Goal: Task Accomplishment & Management: Use online tool/utility

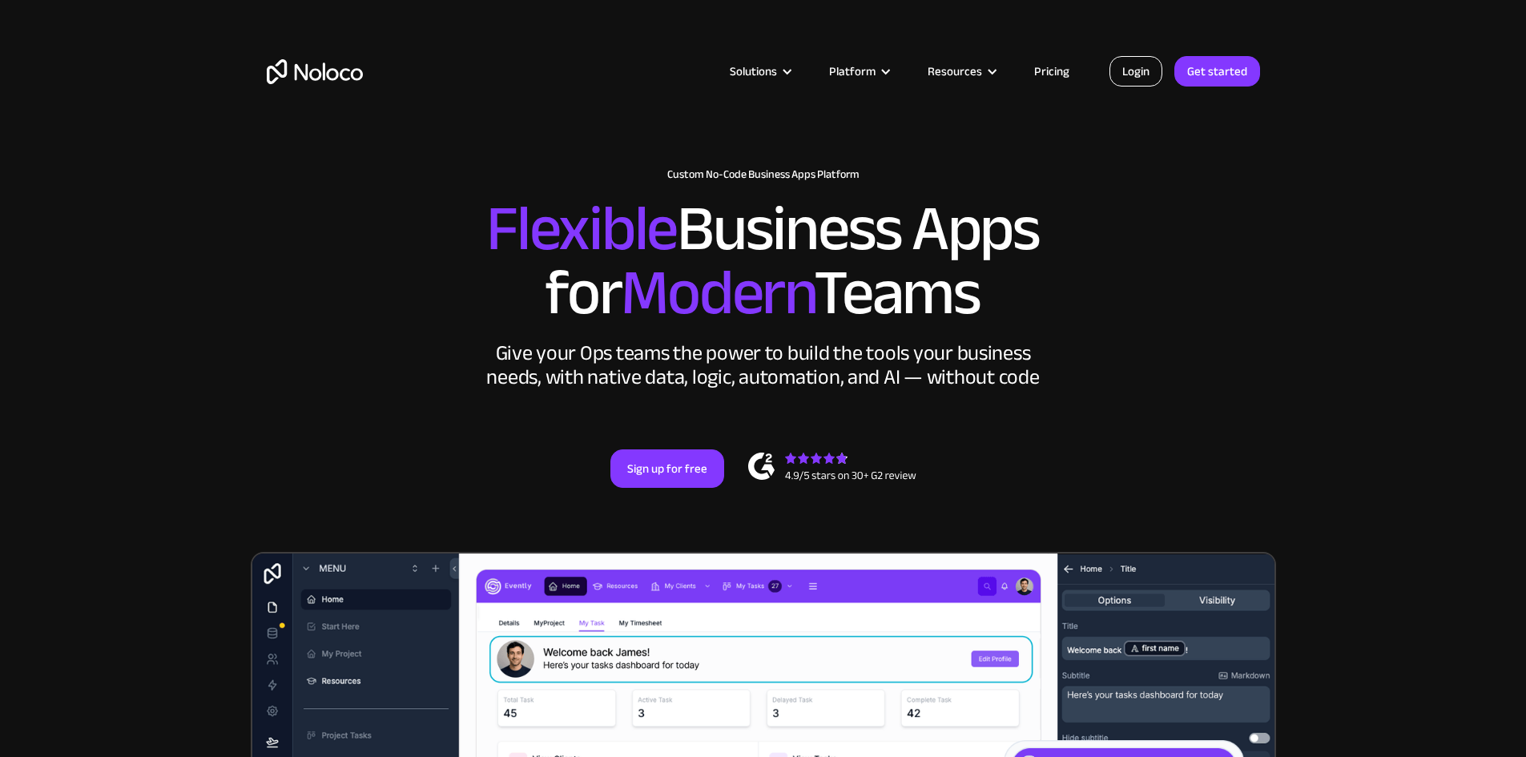
click at [1131, 69] on link "Login" at bounding box center [1135, 71] width 53 height 30
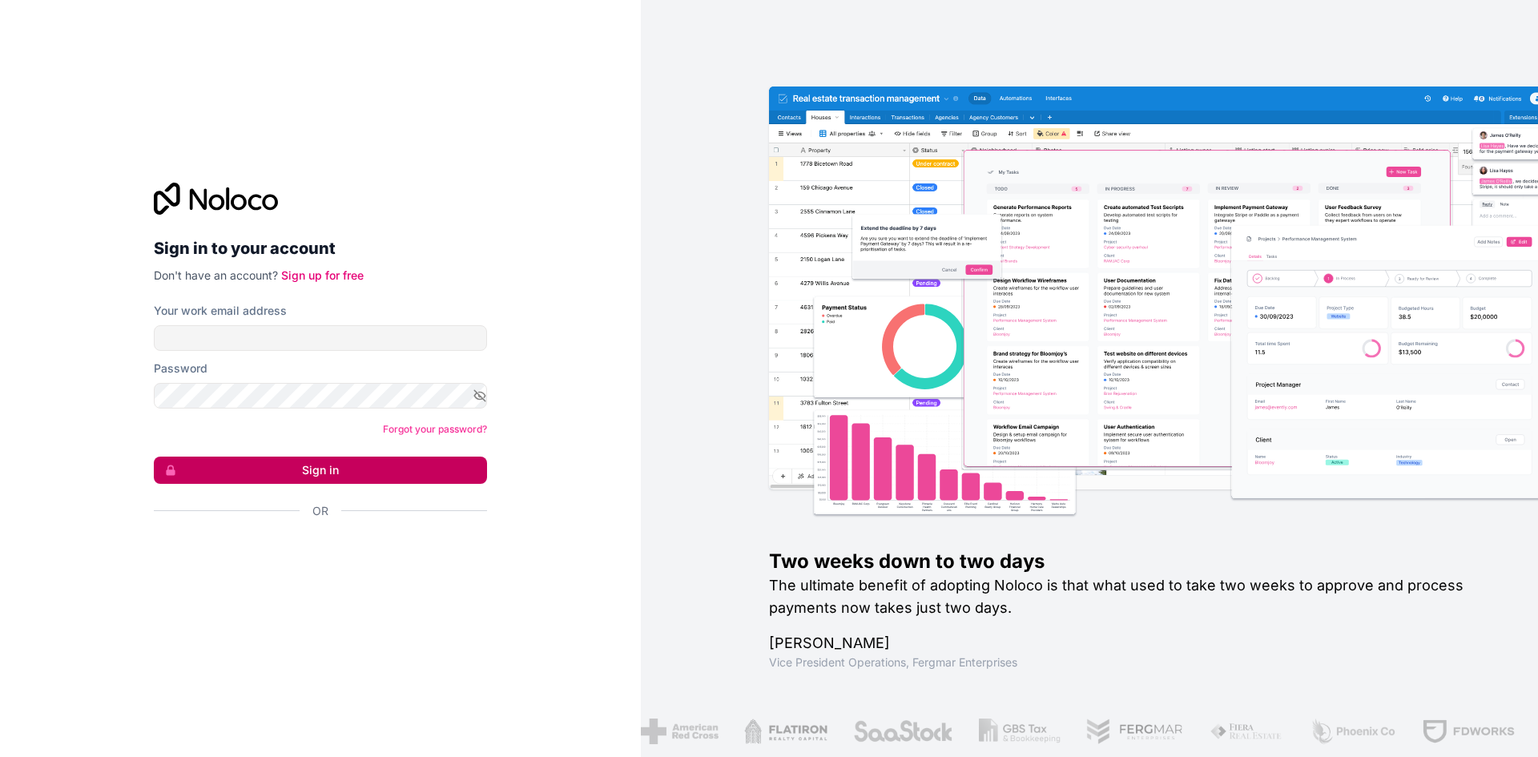
click at [338, 474] on button "Sign in" at bounding box center [320, 470] width 333 height 27
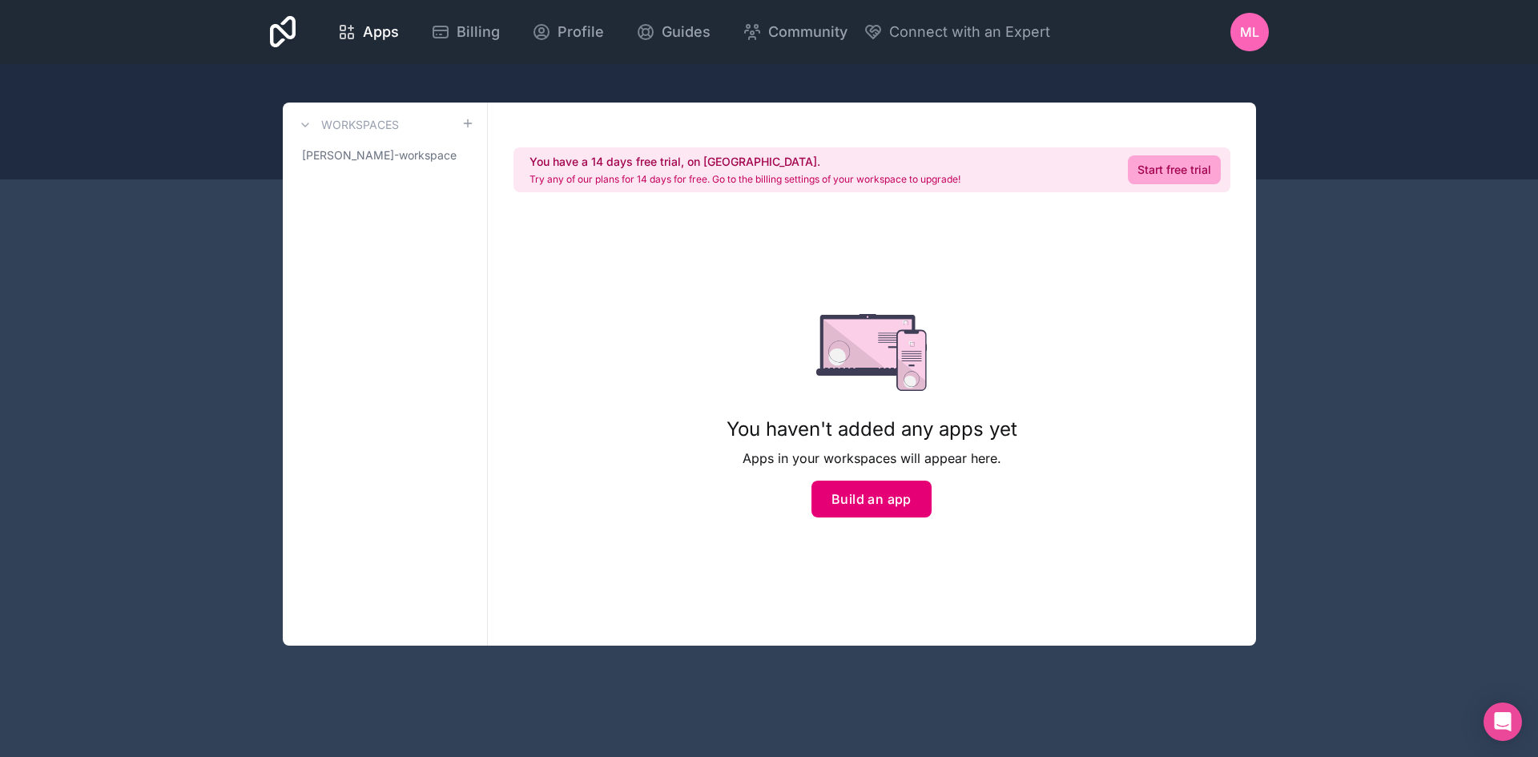
click at [892, 487] on button "Build an app" at bounding box center [871, 499] width 120 height 37
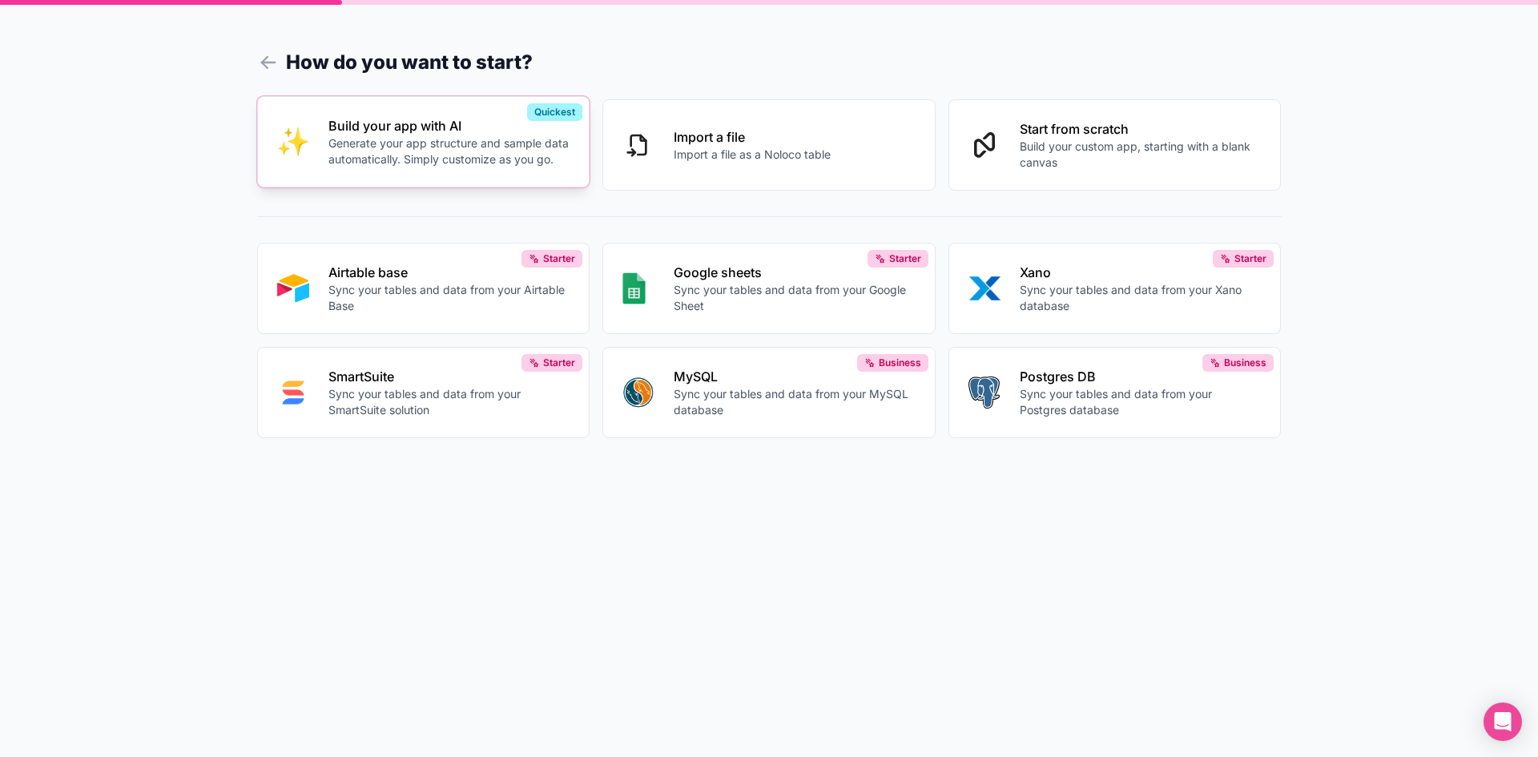
click at [393, 148] on p "Generate your app structure and sample data automatically. Simply customize as …" at bounding box center [449, 151] width 242 height 32
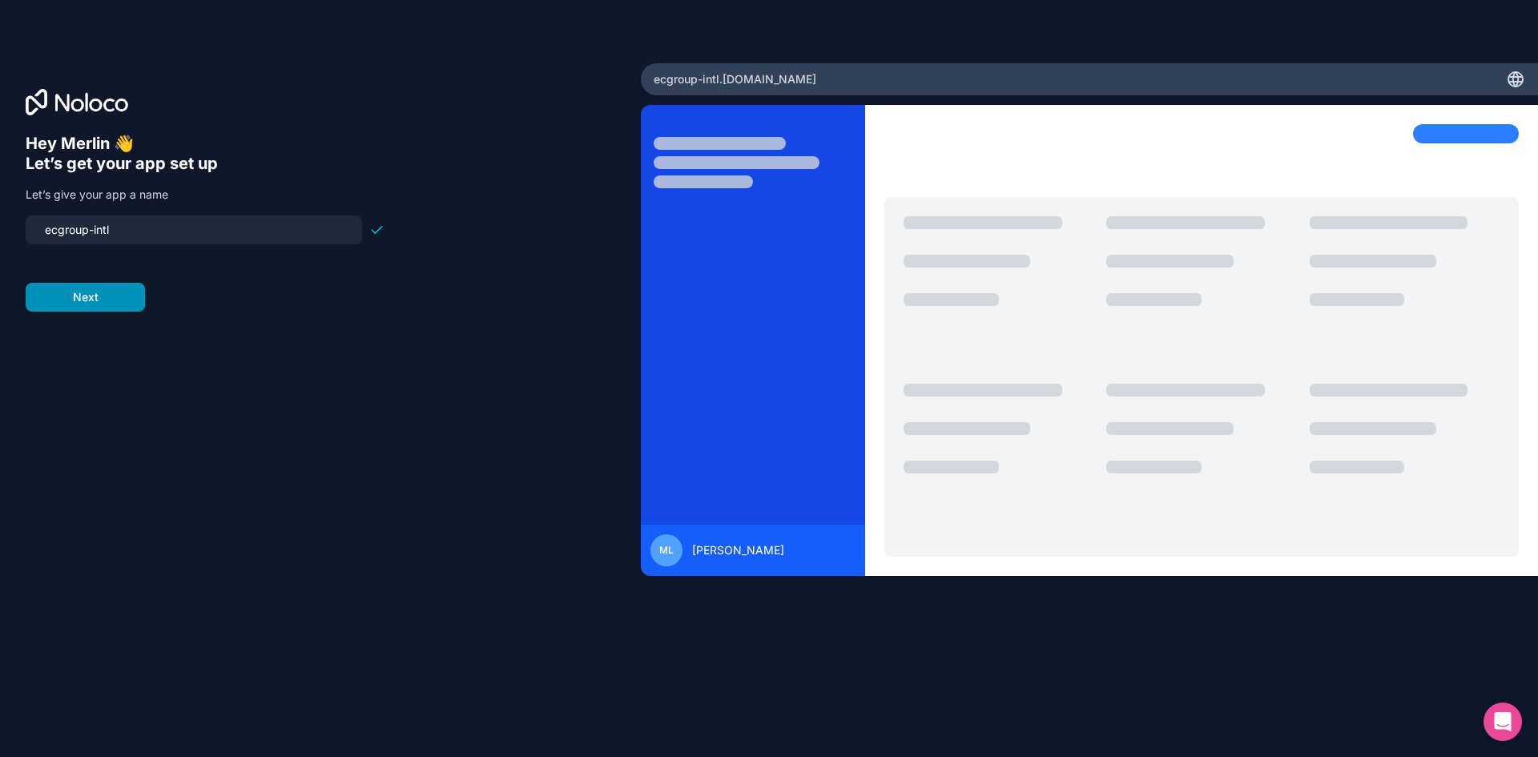
click at [88, 293] on button "Next" at bounding box center [85, 297] width 119 height 29
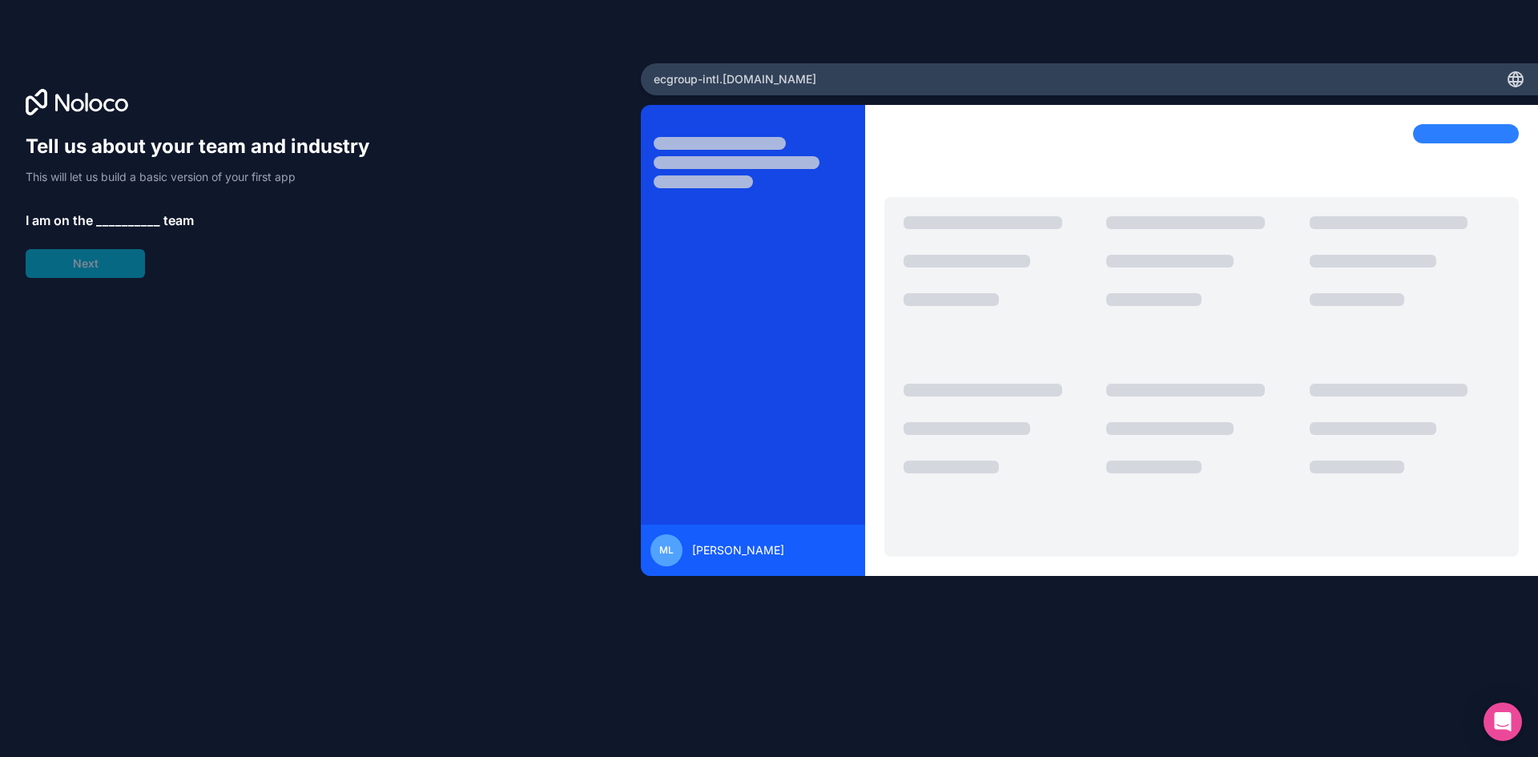
click at [122, 219] on span "__________" at bounding box center [128, 220] width 64 height 19
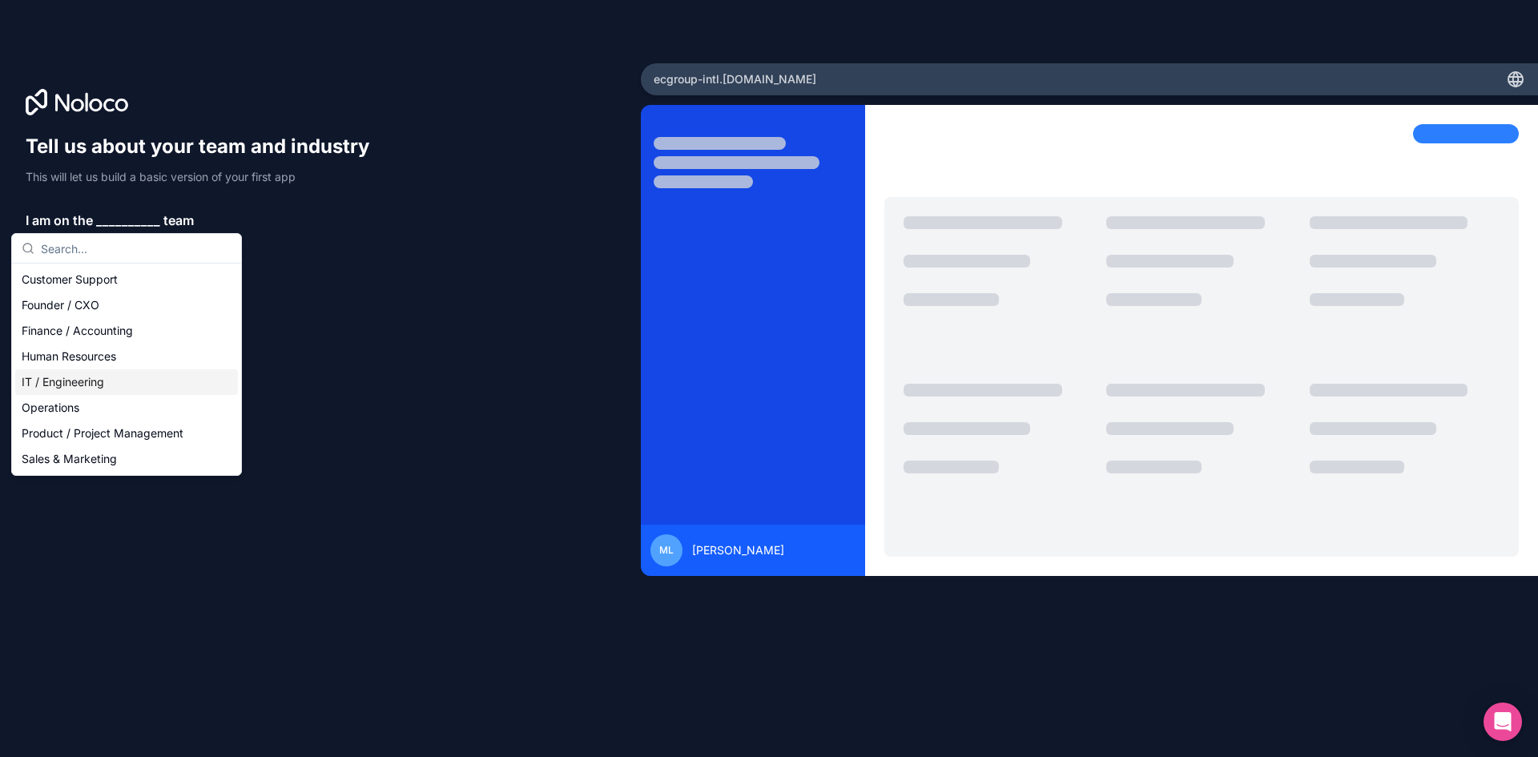
click at [69, 386] on div "IT / Engineering" at bounding box center [126, 382] width 223 height 26
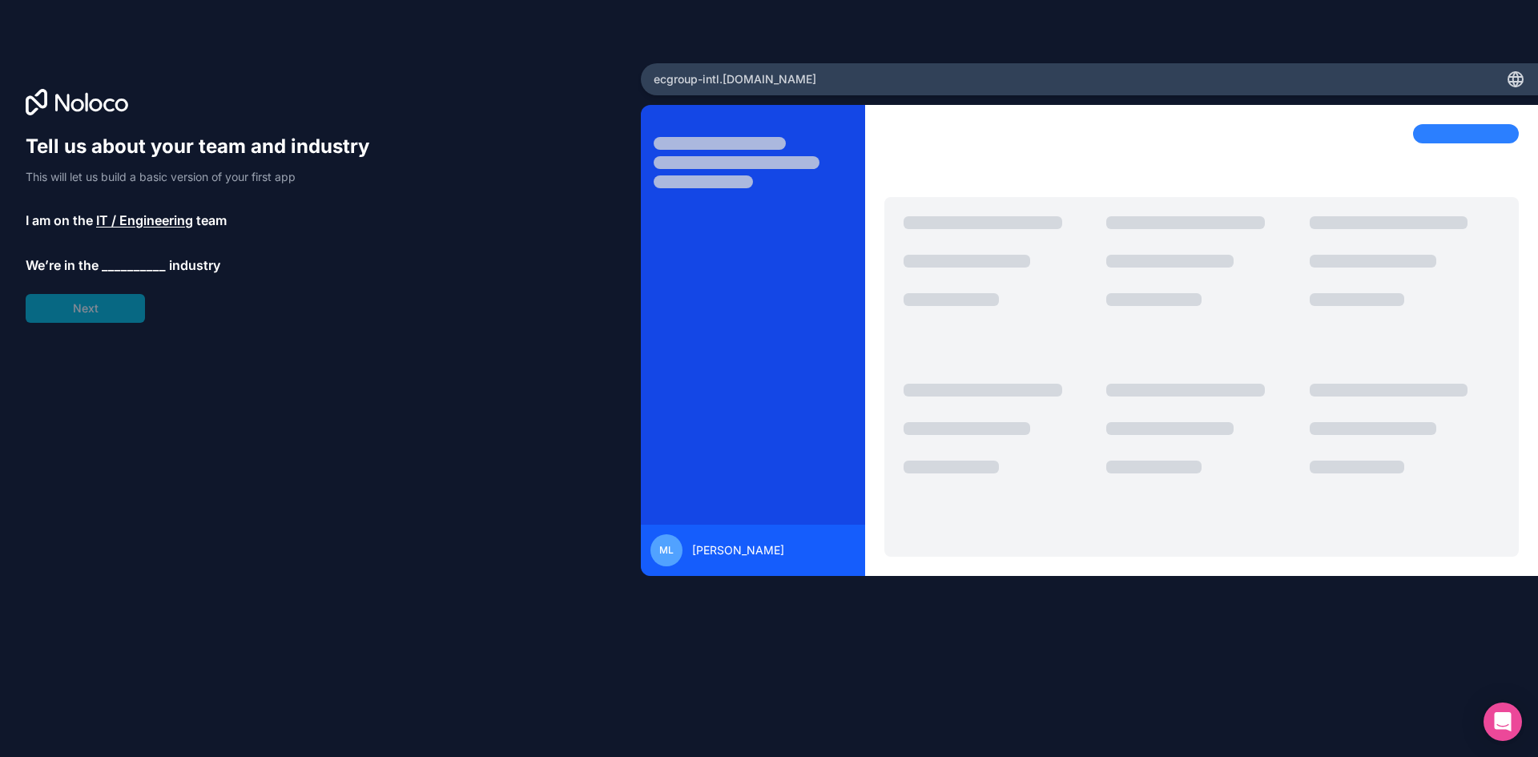
click at [118, 260] on span "__________" at bounding box center [134, 265] width 64 height 19
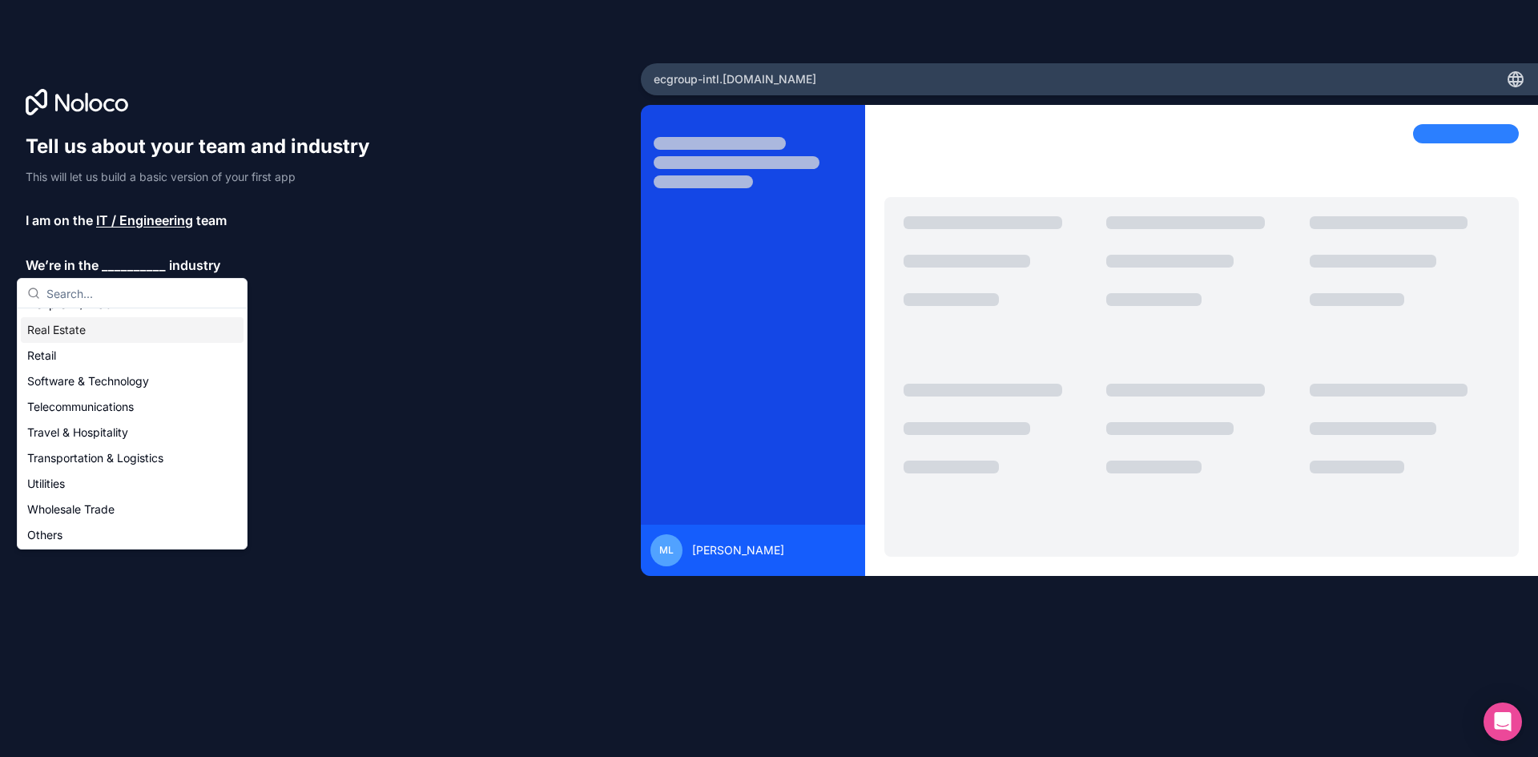
scroll to position [330, 0]
click at [506, 371] on div "Tell us about your team and industry This will let us build a basic version of …" at bounding box center [321, 401] width 590 height 535
